Goal: Information Seeking & Learning: Learn about a topic

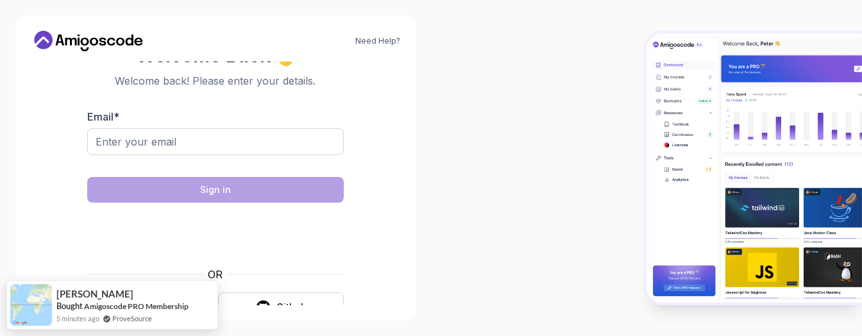
click at [540, 200] on div at bounding box center [646, 168] width 431 height 336
click at [29, 193] on div "Need Help? Welcome Back 👋 Welcome back! Please enter your details. Email * Sign…" at bounding box center [215, 167] width 400 height 305
click at [169, 138] on input "Email *" at bounding box center [215, 141] width 257 height 27
type input "riskovaver@gmail.com"
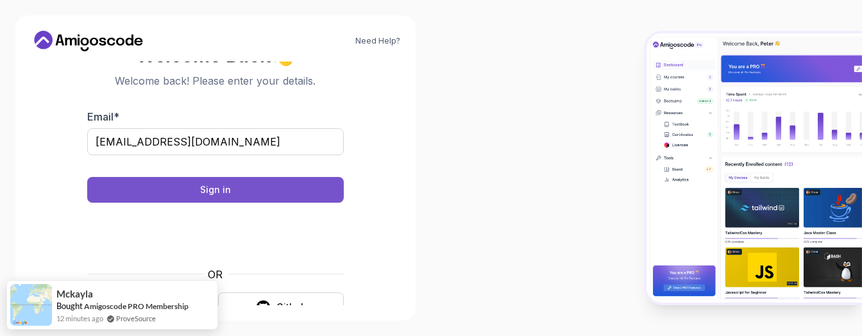
click at [257, 193] on button "Sign in" at bounding box center [215, 190] width 257 height 26
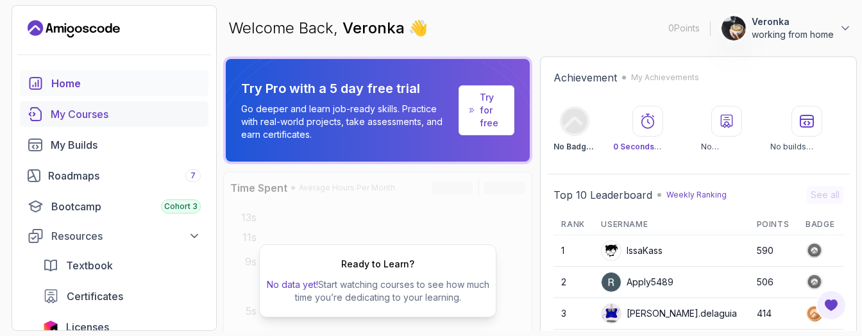
click at [63, 114] on div "My Courses" at bounding box center [126, 114] width 150 height 15
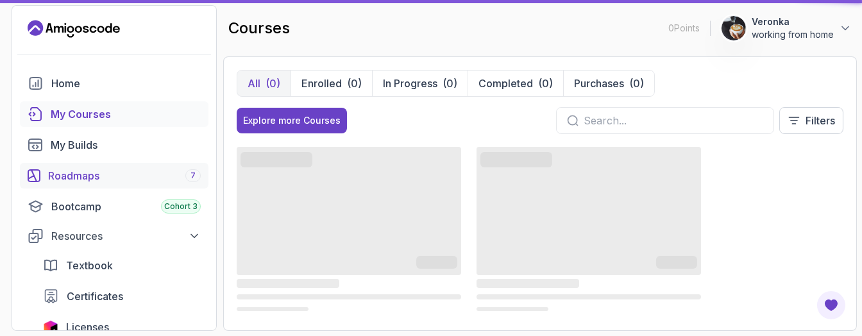
click at [161, 175] on div "Roadmaps 7" at bounding box center [124, 175] width 153 height 15
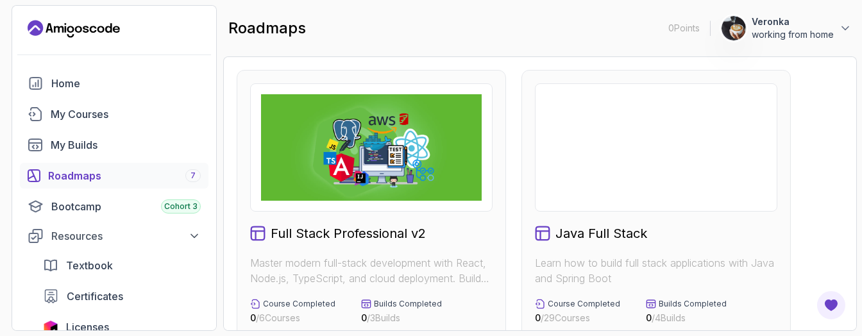
click at [359, 152] on img at bounding box center [371, 147] width 221 height 107
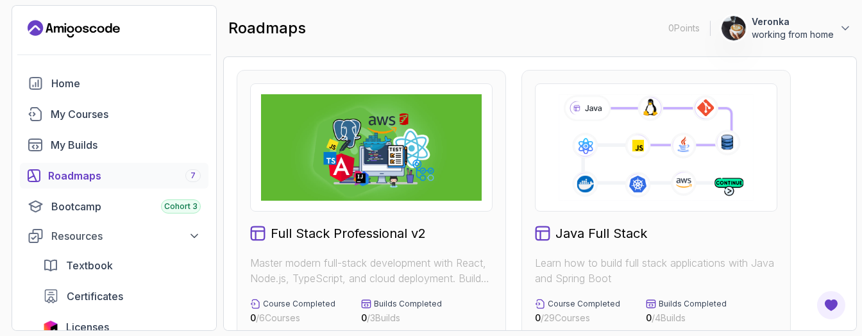
click at [404, 188] on img at bounding box center [371, 147] width 221 height 107
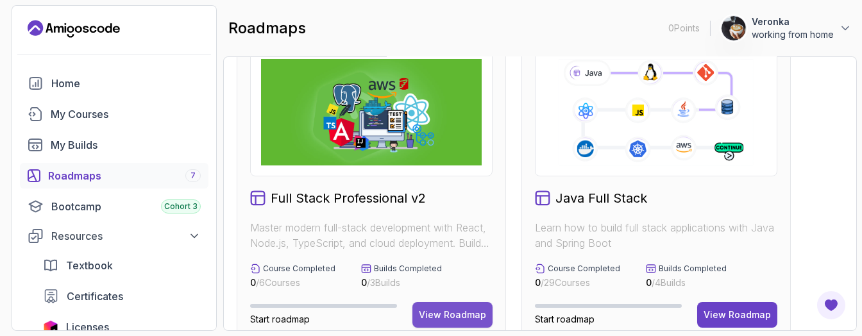
click at [440, 314] on div "View Roadmap" at bounding box center [452, 315] width 67 height 13
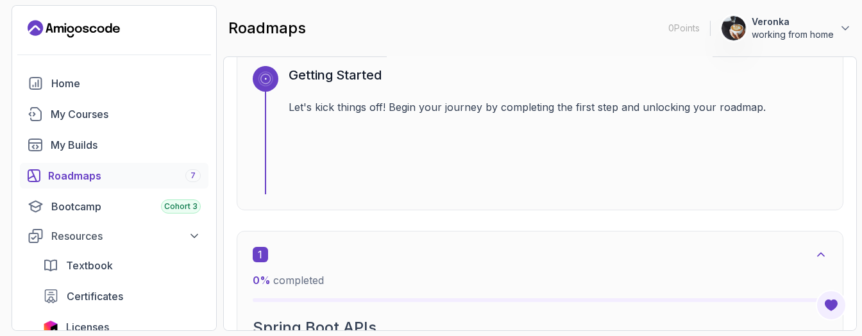
scroll to position [549, 0]
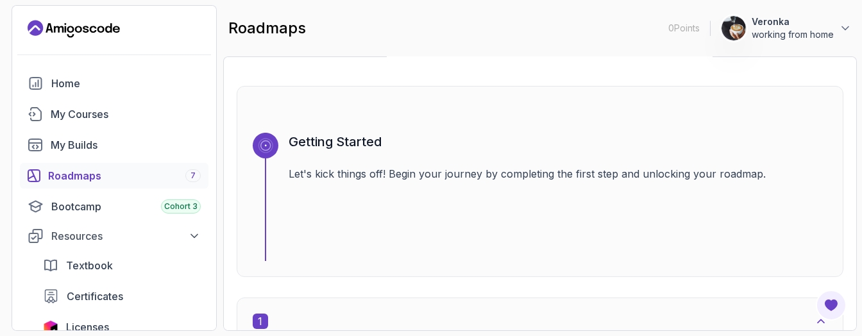
click at [549, 314] on div "1" at bounding box center [540, 321] width 575 height 15
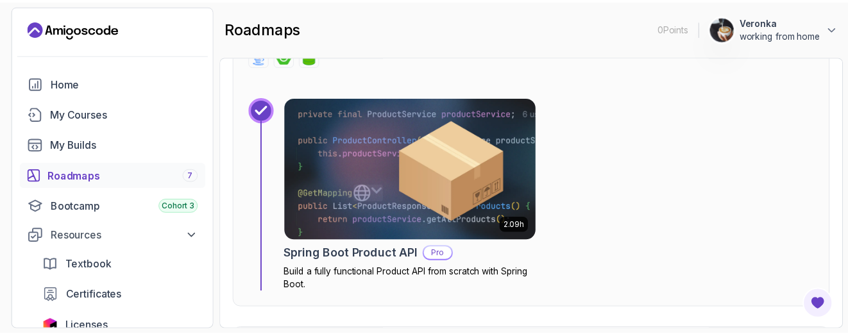
scroll to position [1029, 0]
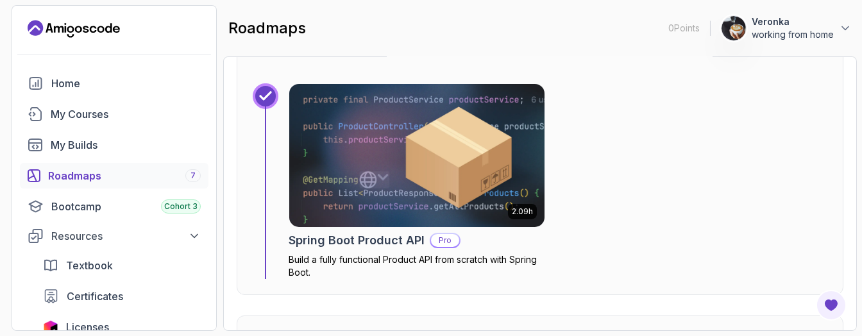
click at [371, 207] on img at bounding box center [417, 155] width 268 height 150
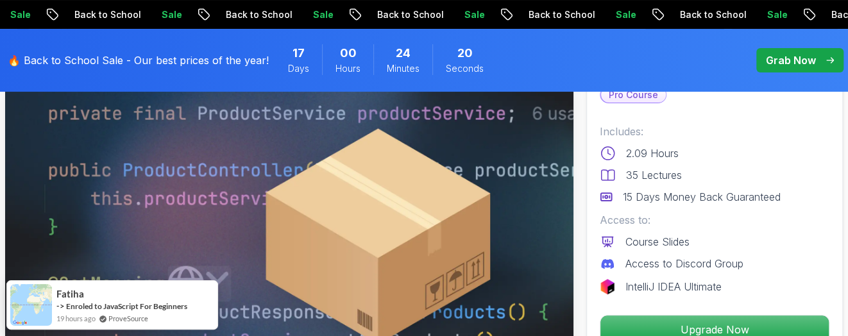
scroll to position [192, 0]
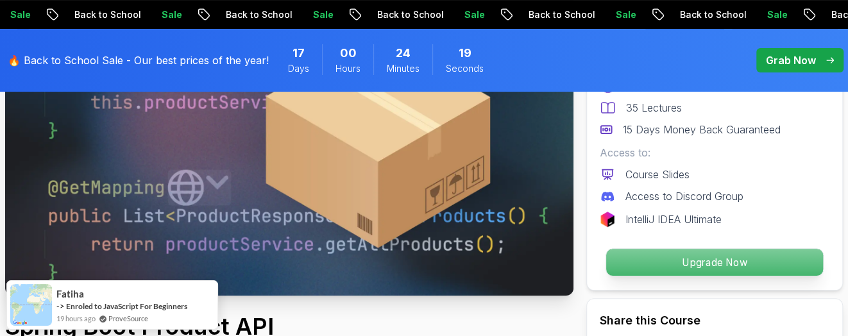
click at [646, 260] on p "Upgrade Now" at bounding box center [714, 262] width 217 height 27
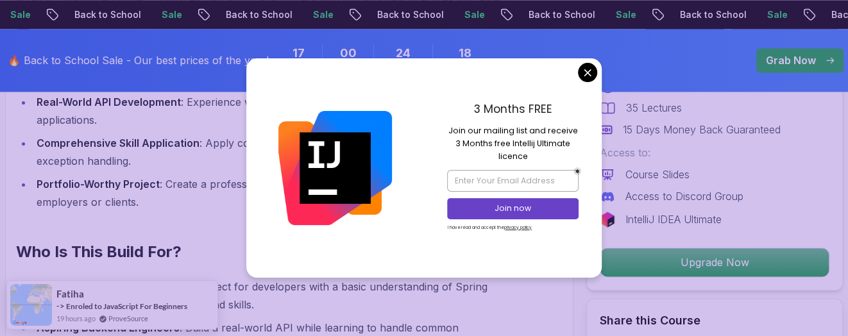
scroll to position [2290, 0]
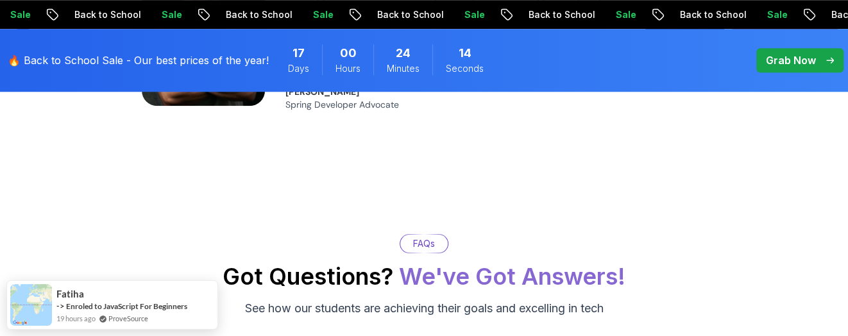
scroll to position [2964, 0]
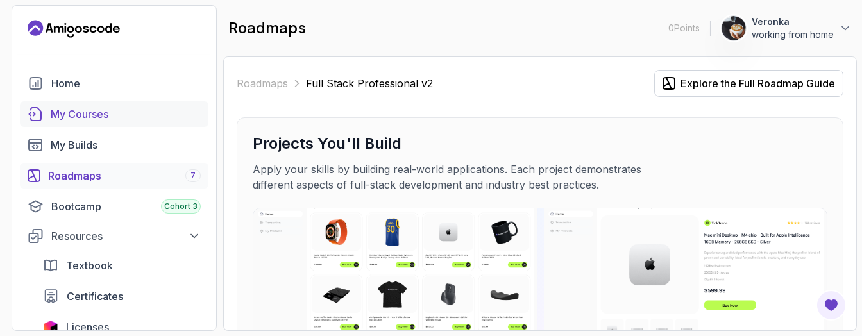
click at [107, 112] on div "My Courses" at bounding box center [126, 114] width 150 height 15
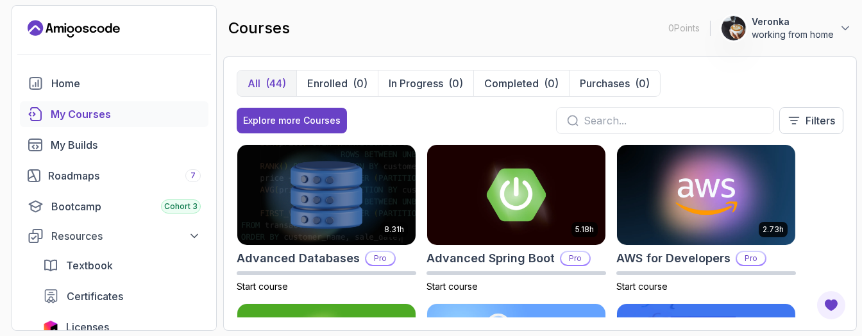
click at [817, 124] on p "Filters" at bounding box center [821, 120] width 30 height 15
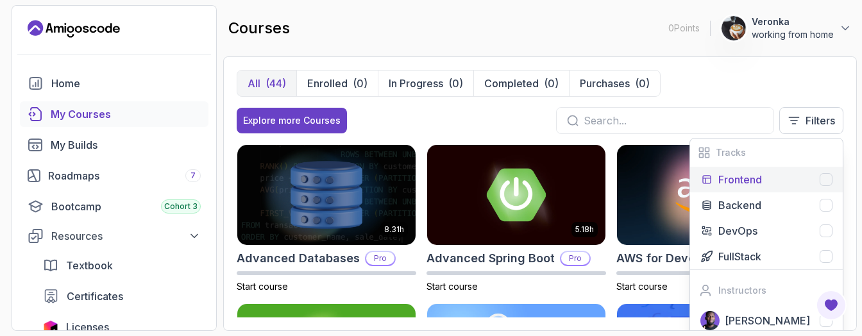
scroll to position [71, 0]
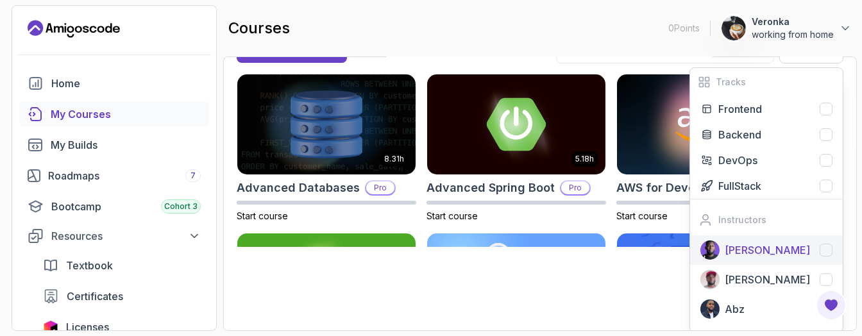
click at [832, 246] on div at bounding box center [826, 250] width 13 height 13
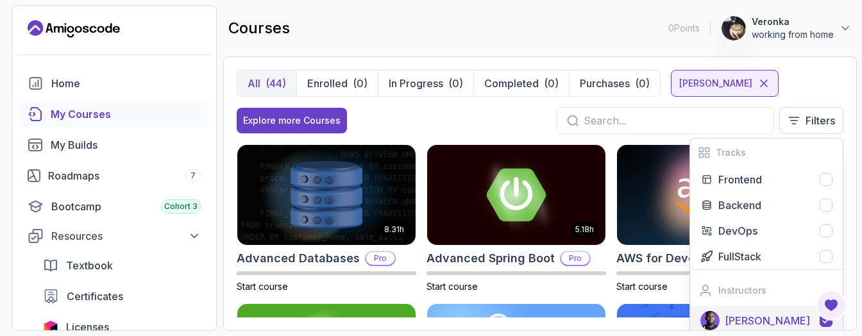
click at [792, 87] on div "All (44) Enrolled (0) In Progress (0) Completed (0) Purchases (0) [PERSON_NAME]" at bounding box center [540, 83] width 607 height 27
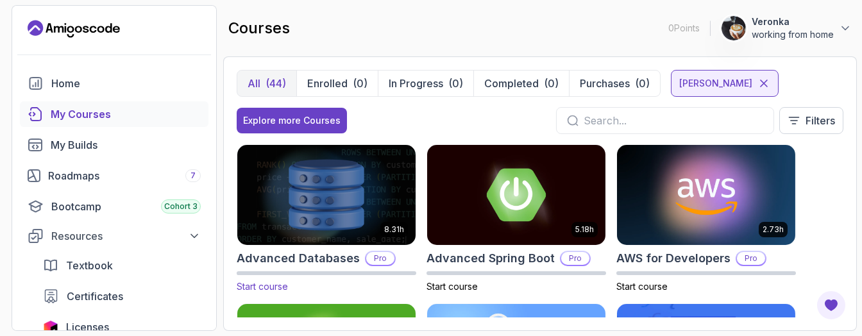
click at [403, 190] on img at bounding box center [326, 194] width 187 height 105
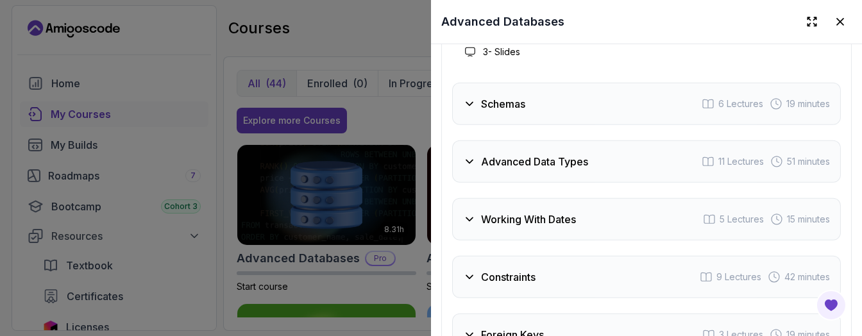
scroll to position [2213, 0]
